Goal: Check status: Check status

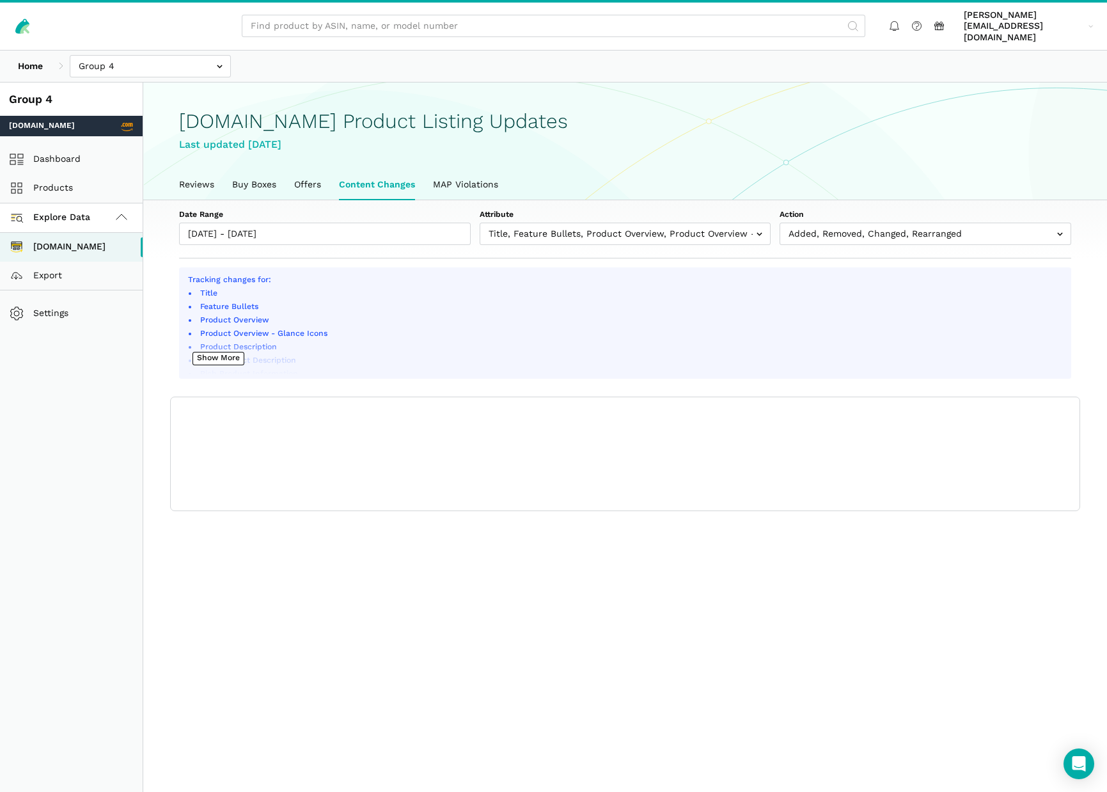
select select "100"
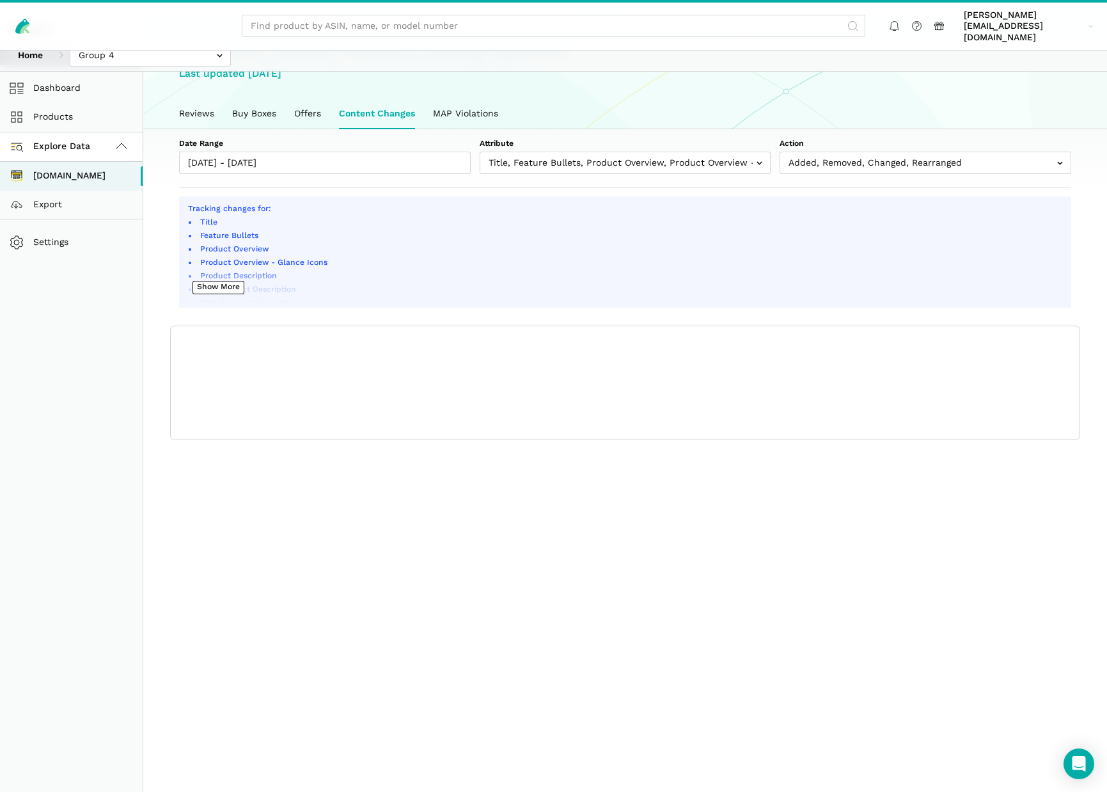
scroll to position [4, 0]
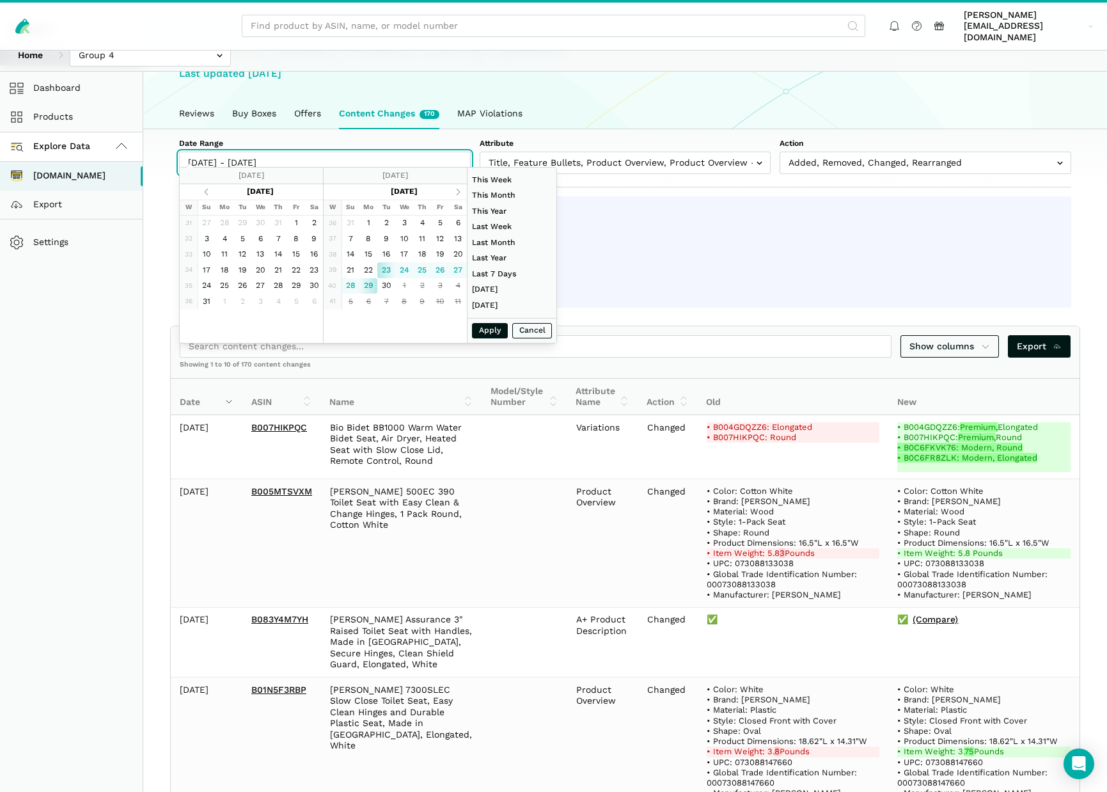
drag, startPoint x: 301, startPoint y: 159, endPoint x: 315, endPoint y: 152, distance: 15.2
click at [303, 158] on input "[DATE] - [DATE]" at bounding box center [325, 163] width 292 height 22
type input "[DATE]"
drag, startPoint x: 384, startPoint y: 287, endPoint x: 398, endPoint y: 289, distance: 13.6
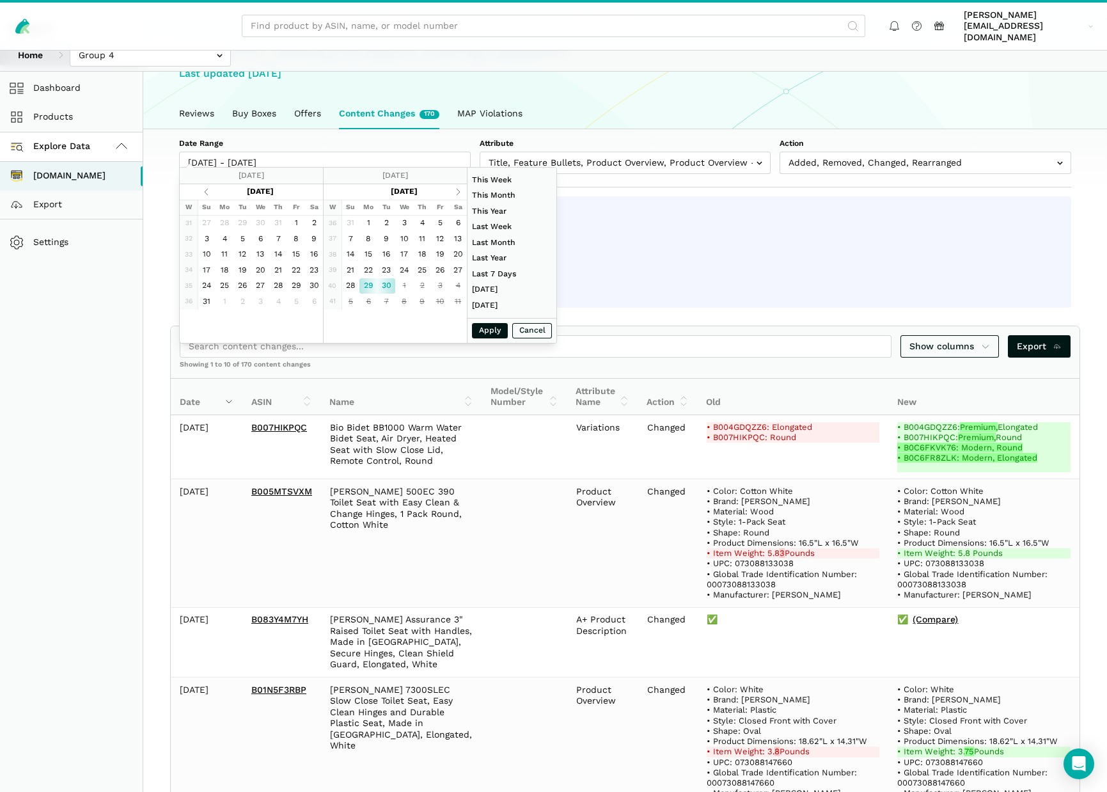
type input "[DATE]"
drag, startPoint x: 495, startPoint y: 333, endPoint x: 465, endPoint y: 330, distance: 29.5
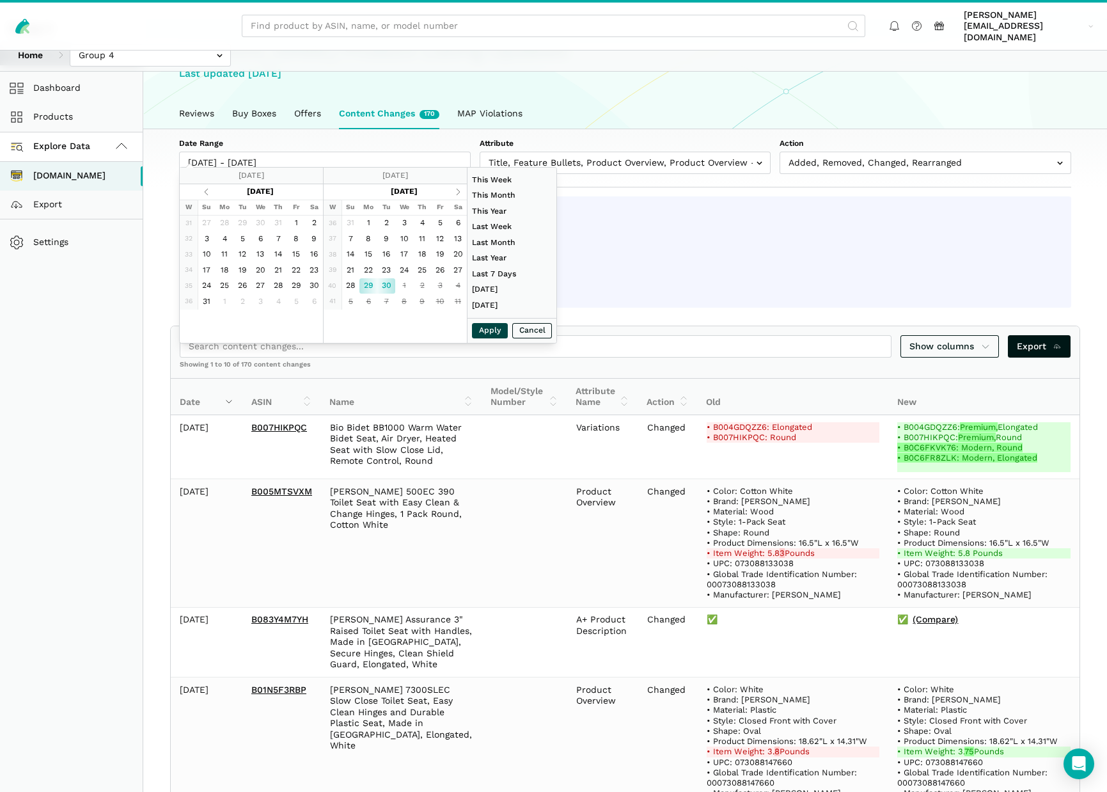
click at [494, 333] on button "Apply" at bounding box center [490, 331] width 36 height 16
type input "[DATE] - [DATE]"
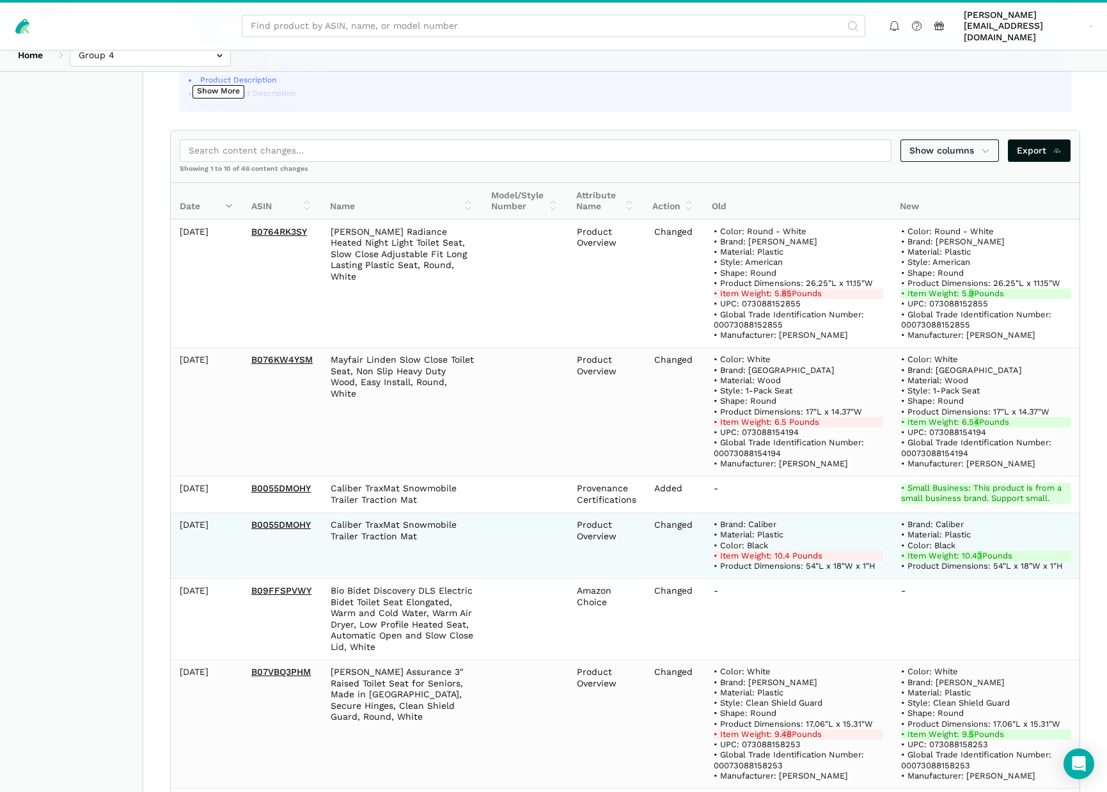
scroll to position [511, 0]
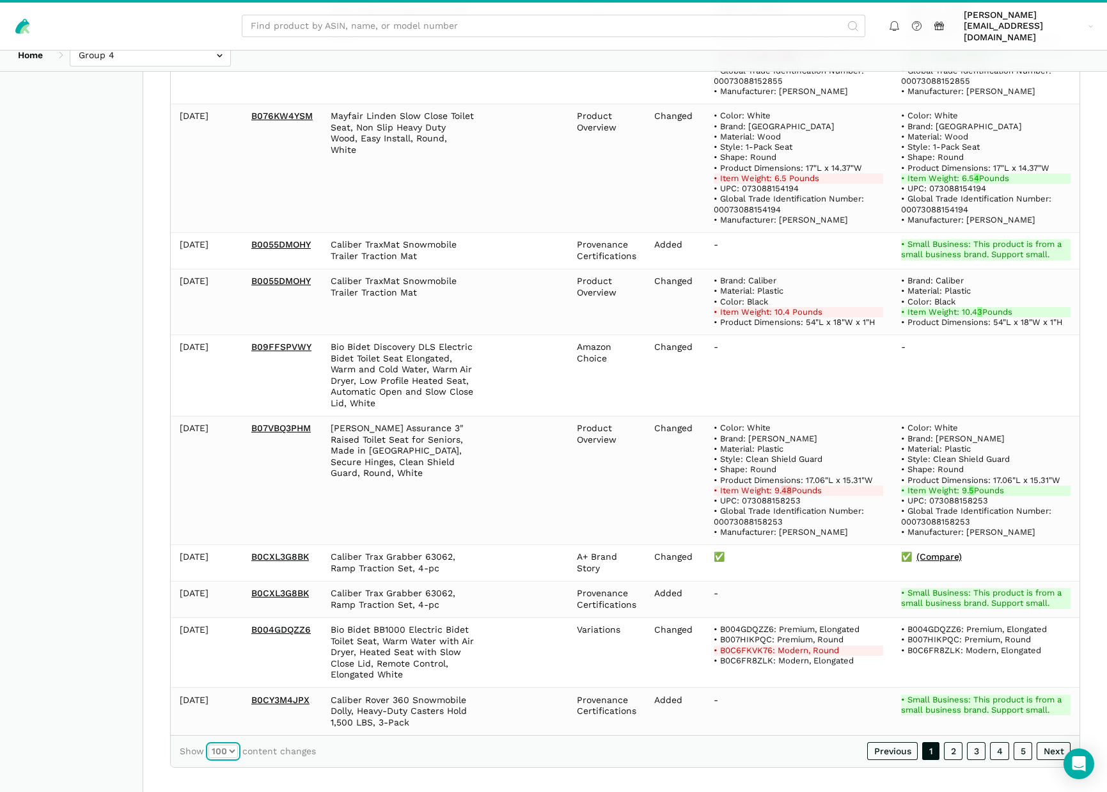
click at [234, 745] on select "10 25 50 100" at bounding box center [223, 751] width 29 height 13
click at [209, 745] on select "10 25 50 100" at bounding box center [223, 751] width 29 height 13
click at [407, 737] on div "Show 10 25 50 100 content changes Previous 1 2 3 4 5 Next" at bounding box center [625, 751] width 909 height 32
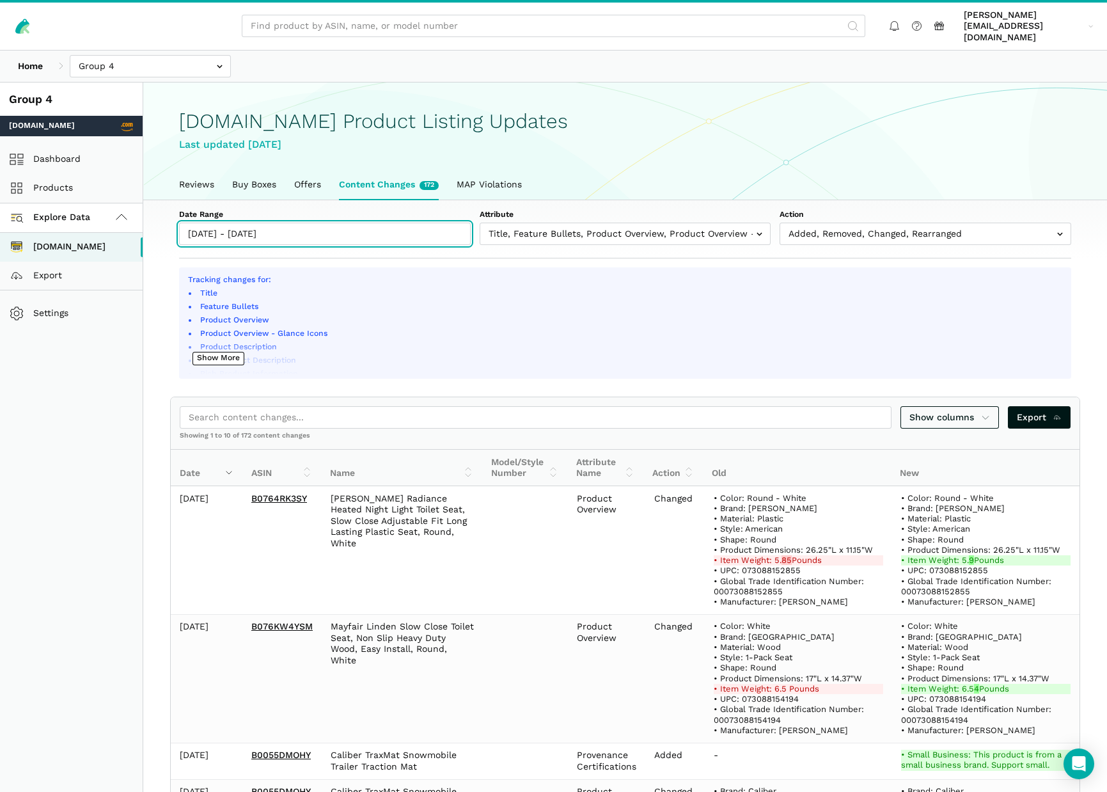
type input "09/24/2025"
type input "[DATE]"
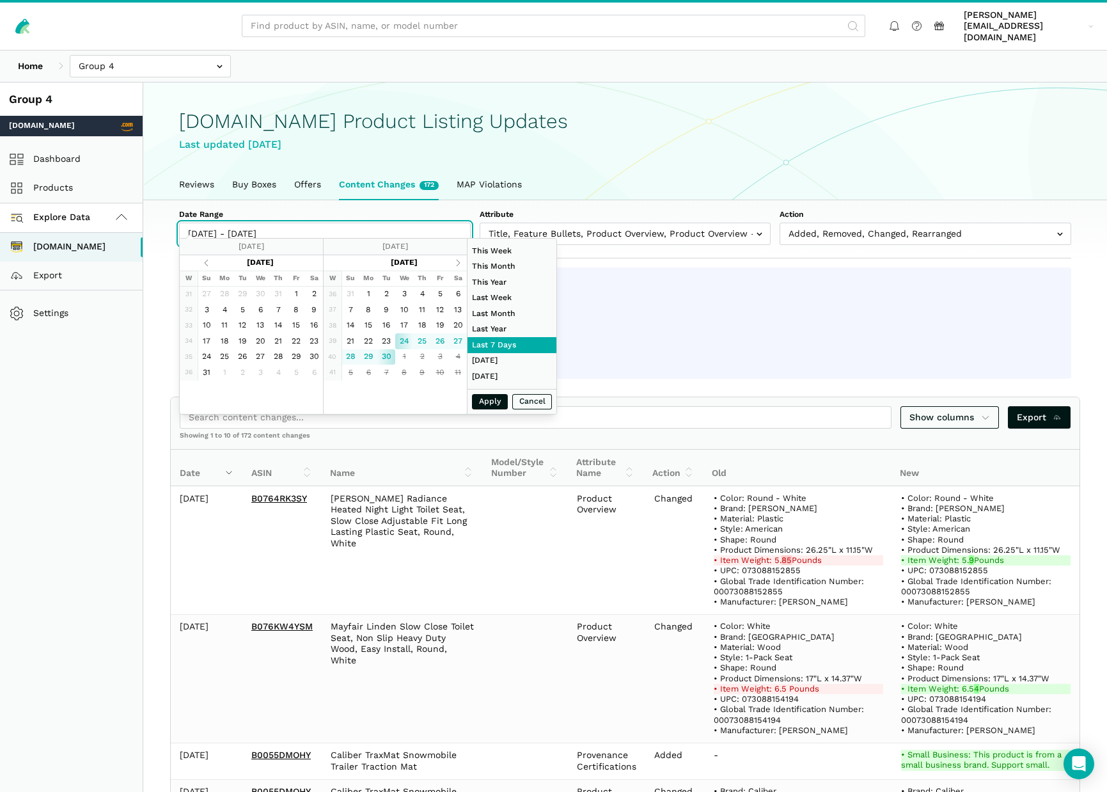
click at [315, 223] on input "09/24/2025 - 09/30/2025" at bounding box center [325, 234] width 292 height 22
type input "[DATE]"
drag, startPoint x: 366, startPoint y: 357, endPoint x: 380, endPoint y: 358, distance: 14.1
type input "[DATE]"
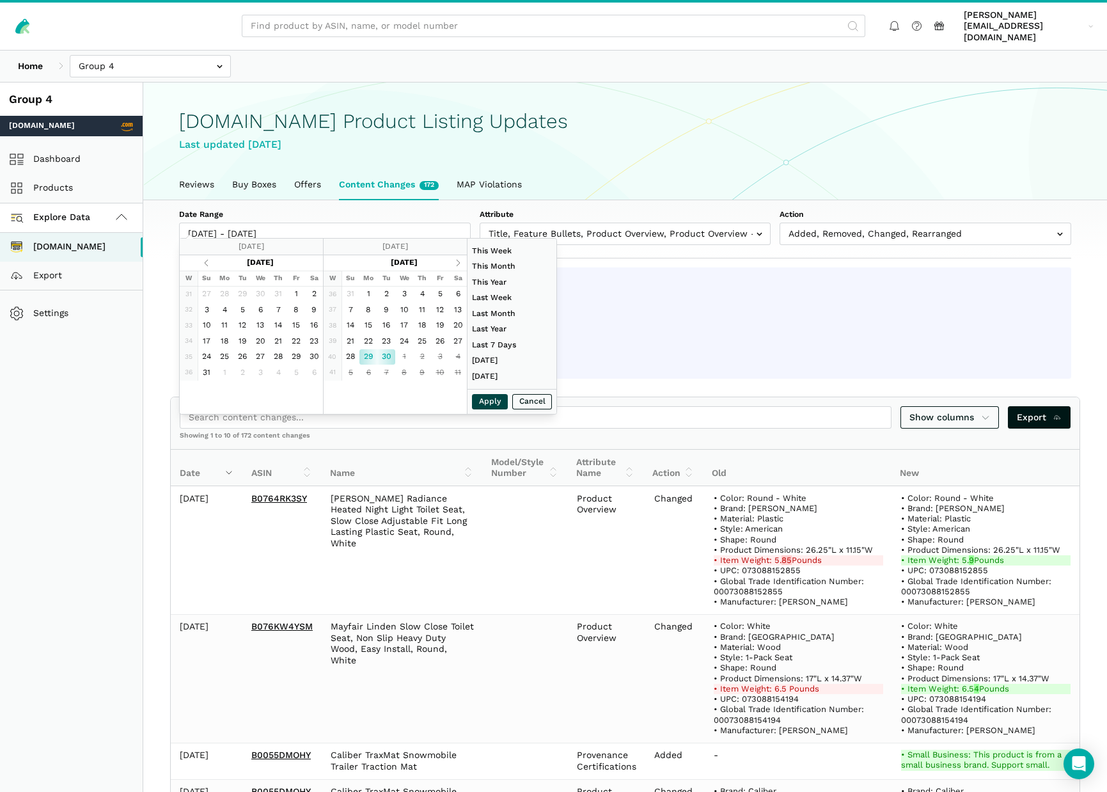
click at [490, 402] on button "Apply" at bounding box center [490, 402] width 36 height 16
type input "[DATE] - [DATE]"
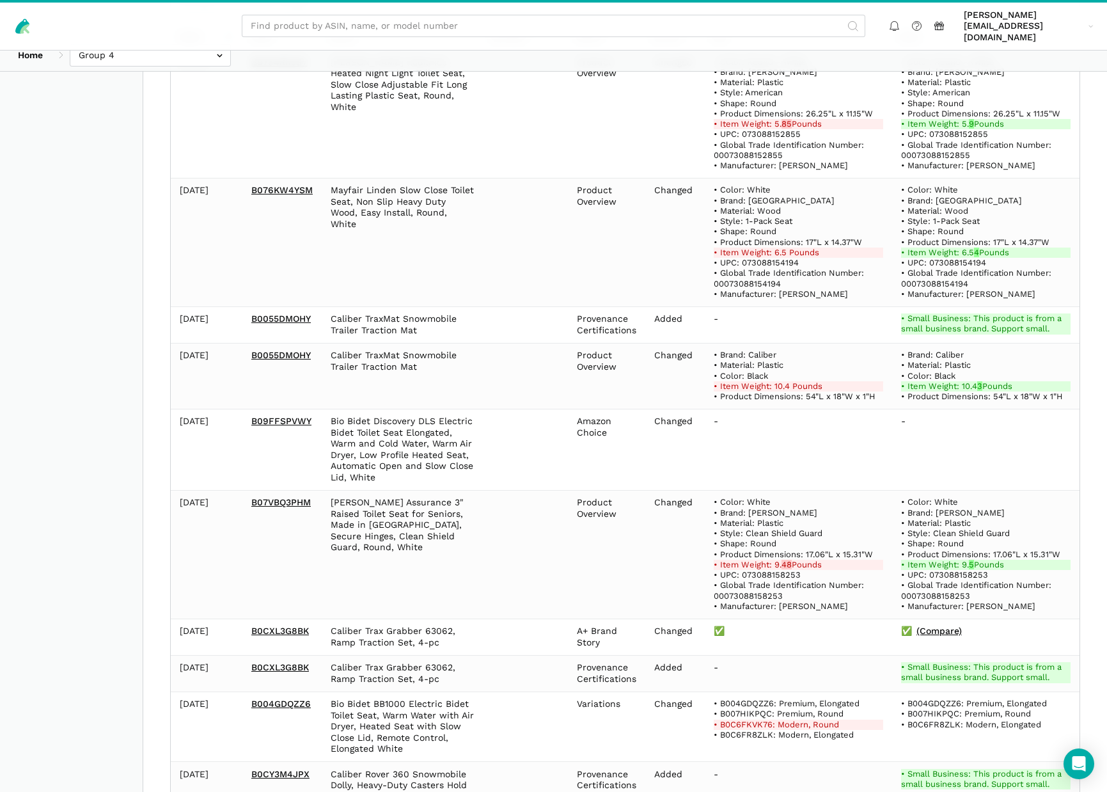
scroll to position [511, 0]
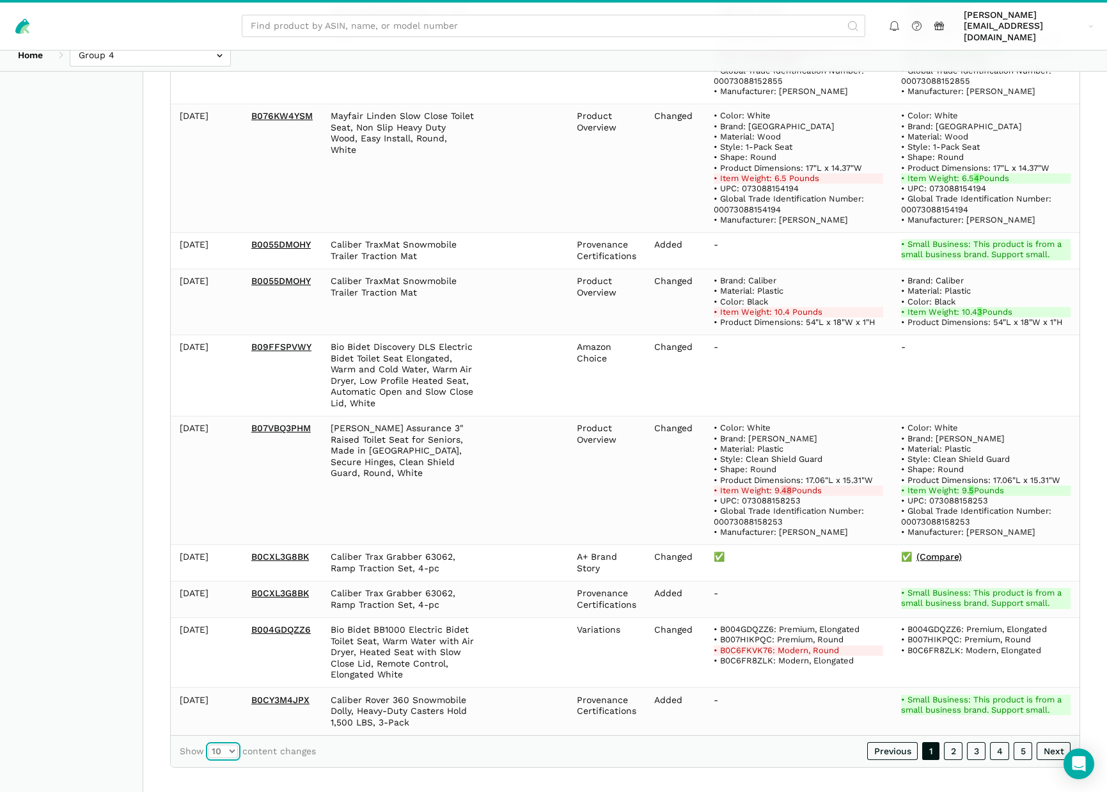
click at [234, 745] on select "10 25 50 100" at bounding box center [223, 751] width 29 height 13
select select "100"
click at [209, 745] on select "10 25 50 100" at bounding box center [223, 751] width 29 height 13
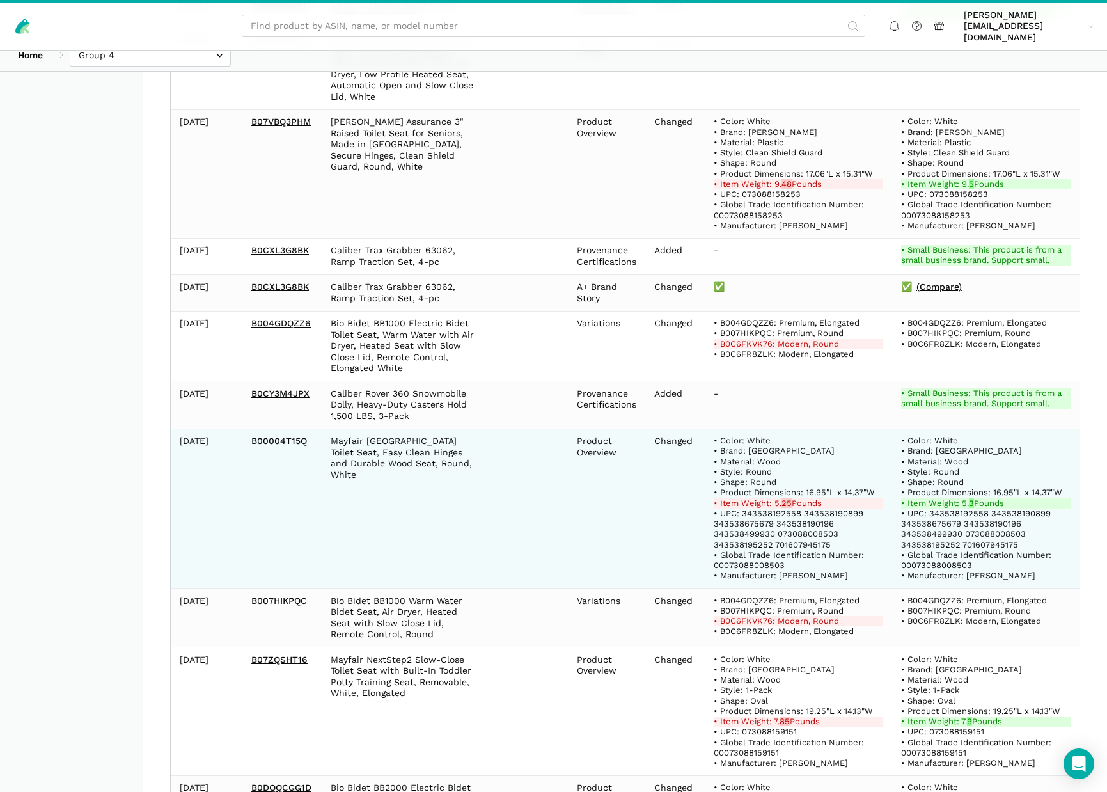
scroll to position [768, 0]
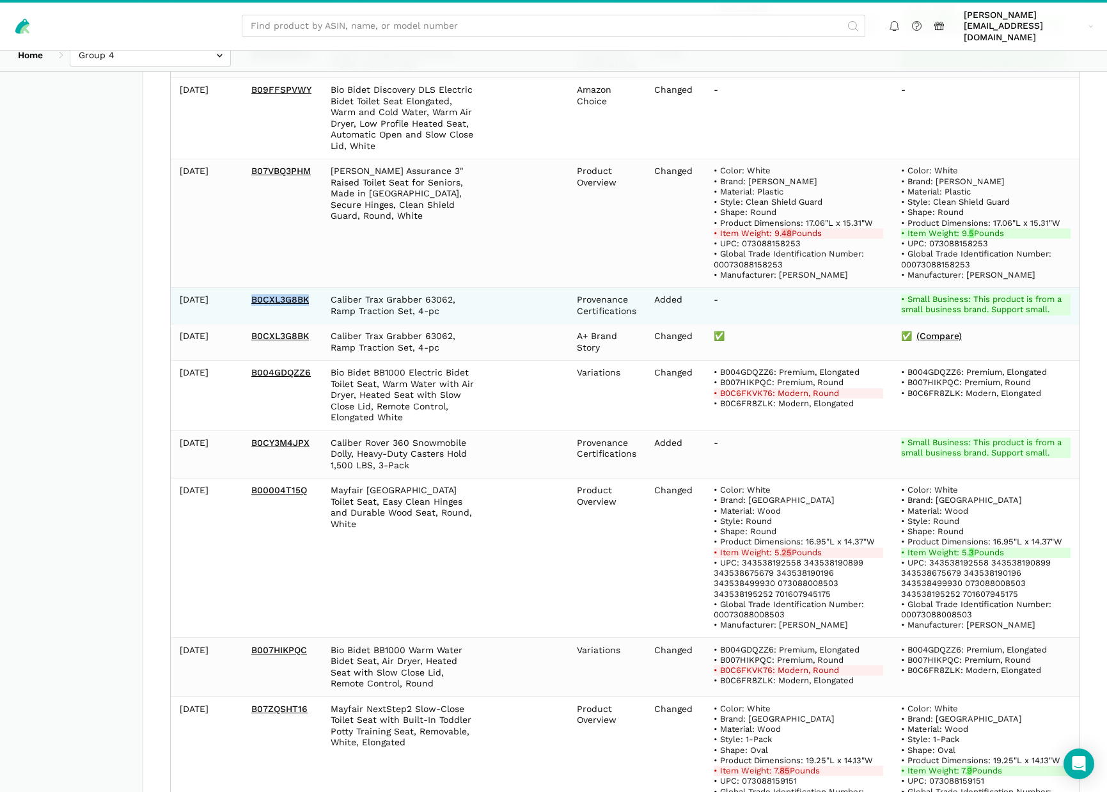
drag, startPoint x: 245, startPoint y: 287, endPoint x: 313, endPoint y: 289, distance: 68.5
click at [313, 289] on td "B0CXL3G8BK" at bounding box center [281, 305] width 79 height 36
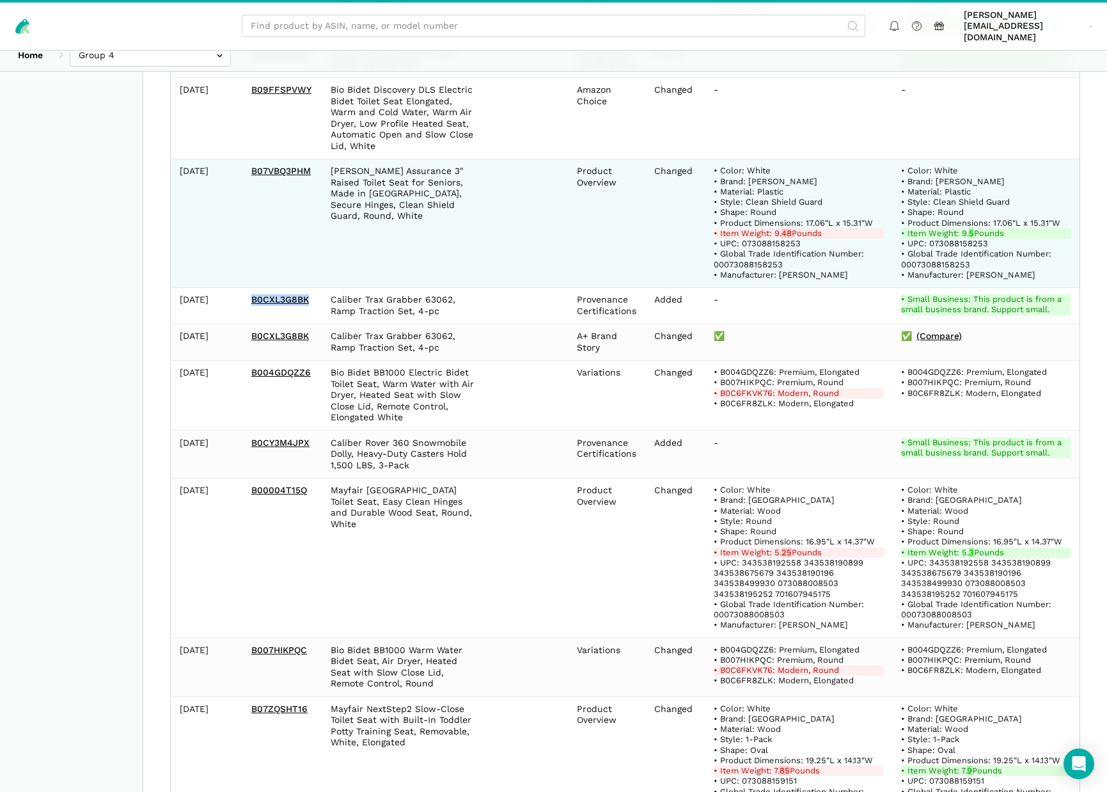
copy link "B0CXL3G8BK"
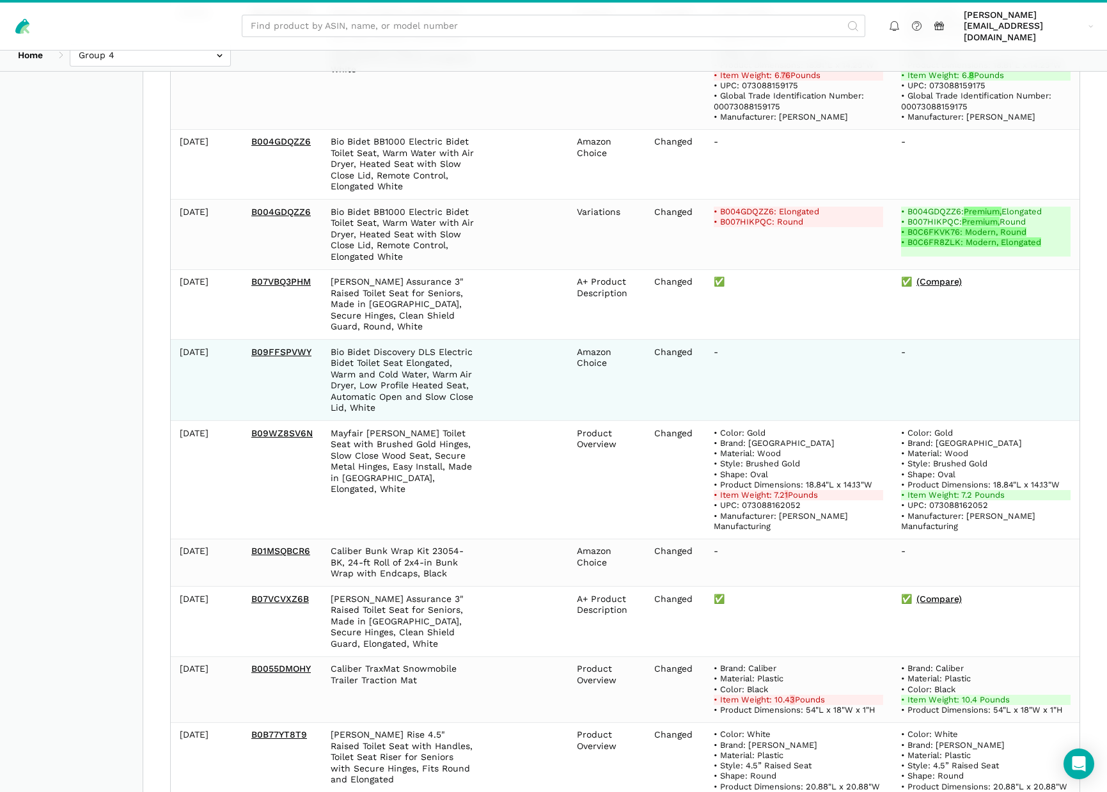
scroll to position [3831, 0]
